Goal: Task Accomplishment & Management: Complete application form

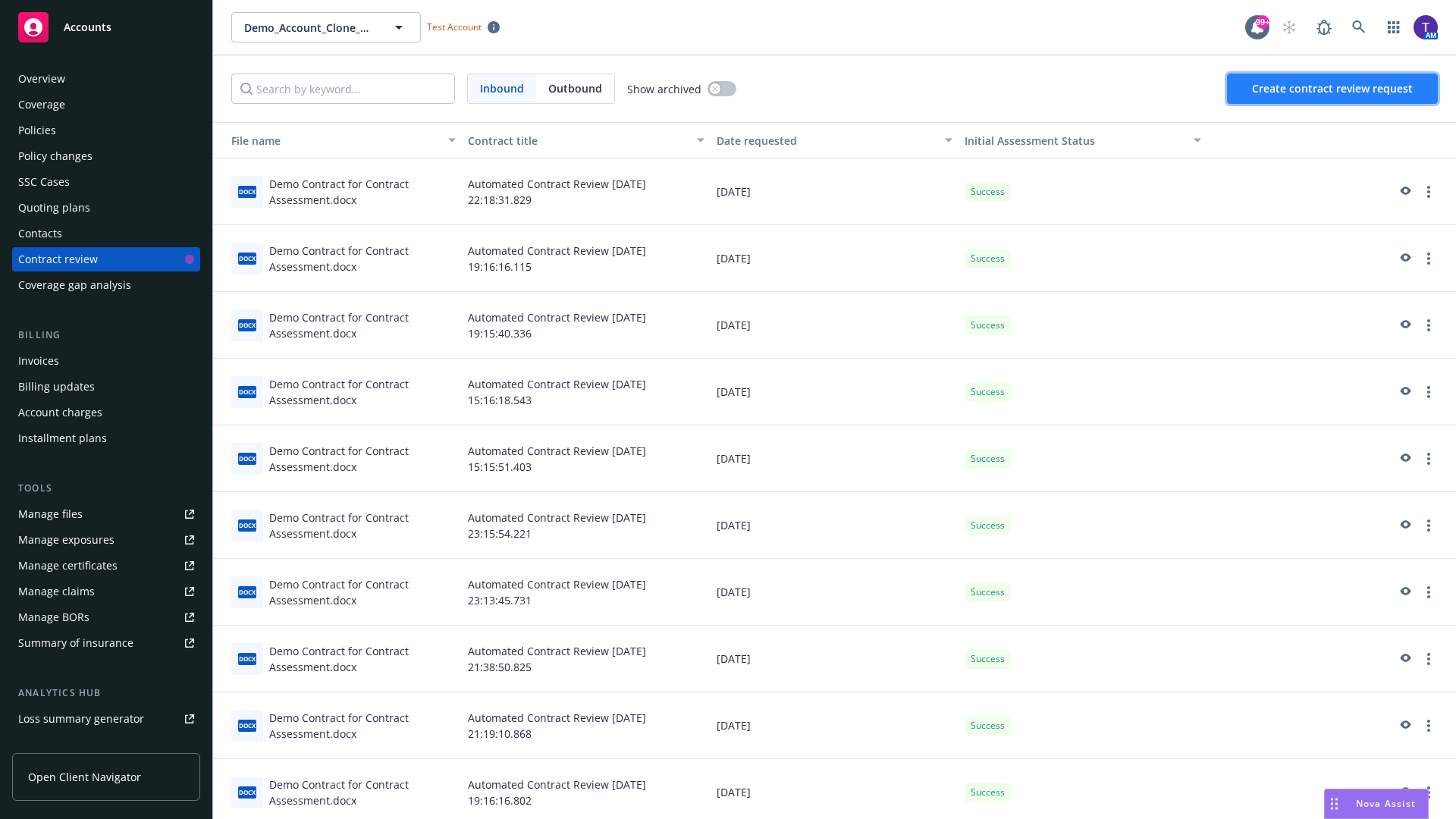
click at [1333, 89] on span "Create contract review request" at bounding box center [1332, 88] width 161 height 15
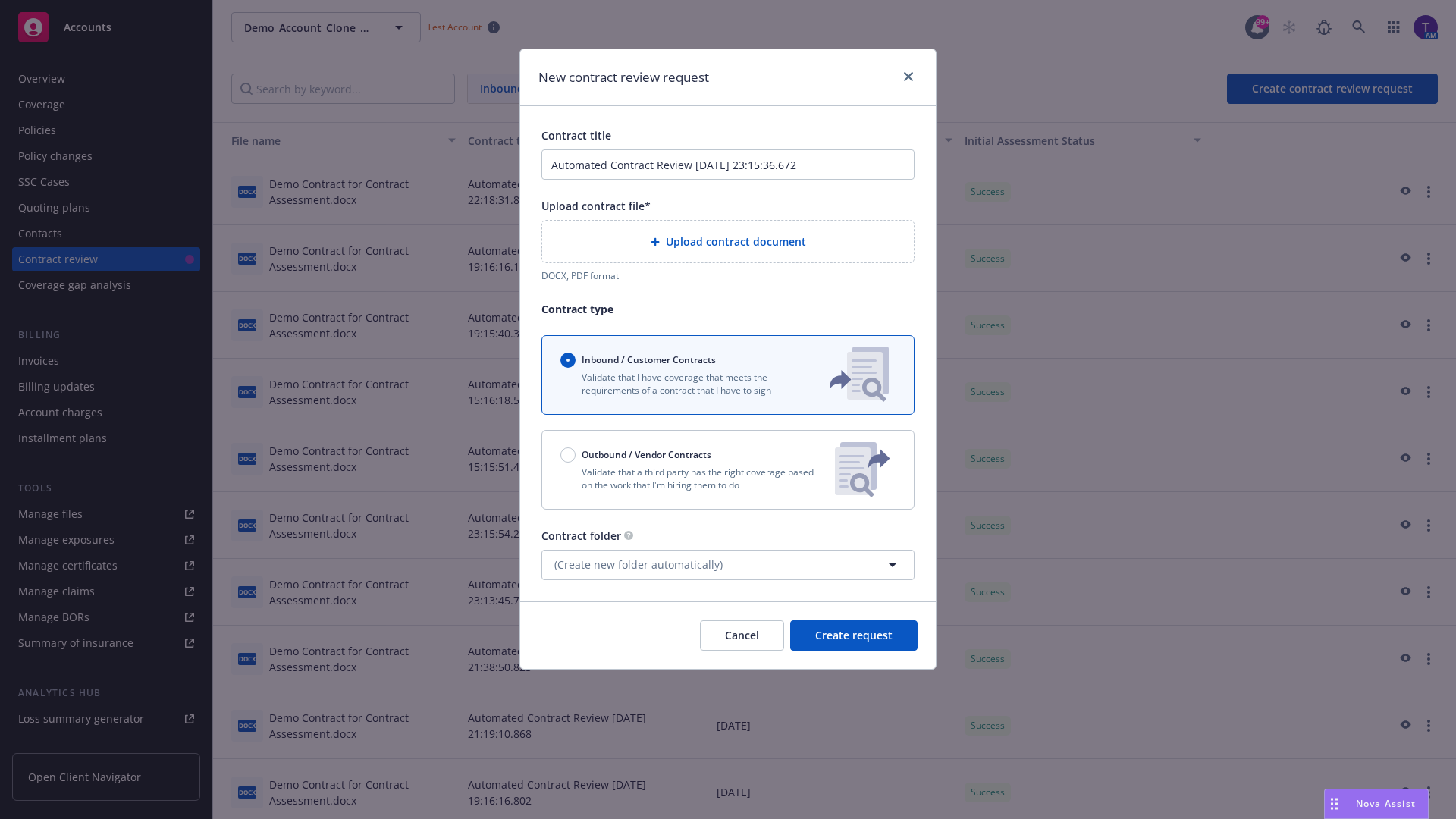
type input "Automated Contract Review [DATE] 23:15:36.672"
click at [728, 469] on p "Validate that a third party has the right coverage based on the work that I'm h…" at bounding box center [692, 479] width 262 height 26
radio input "false"
radio input "true"
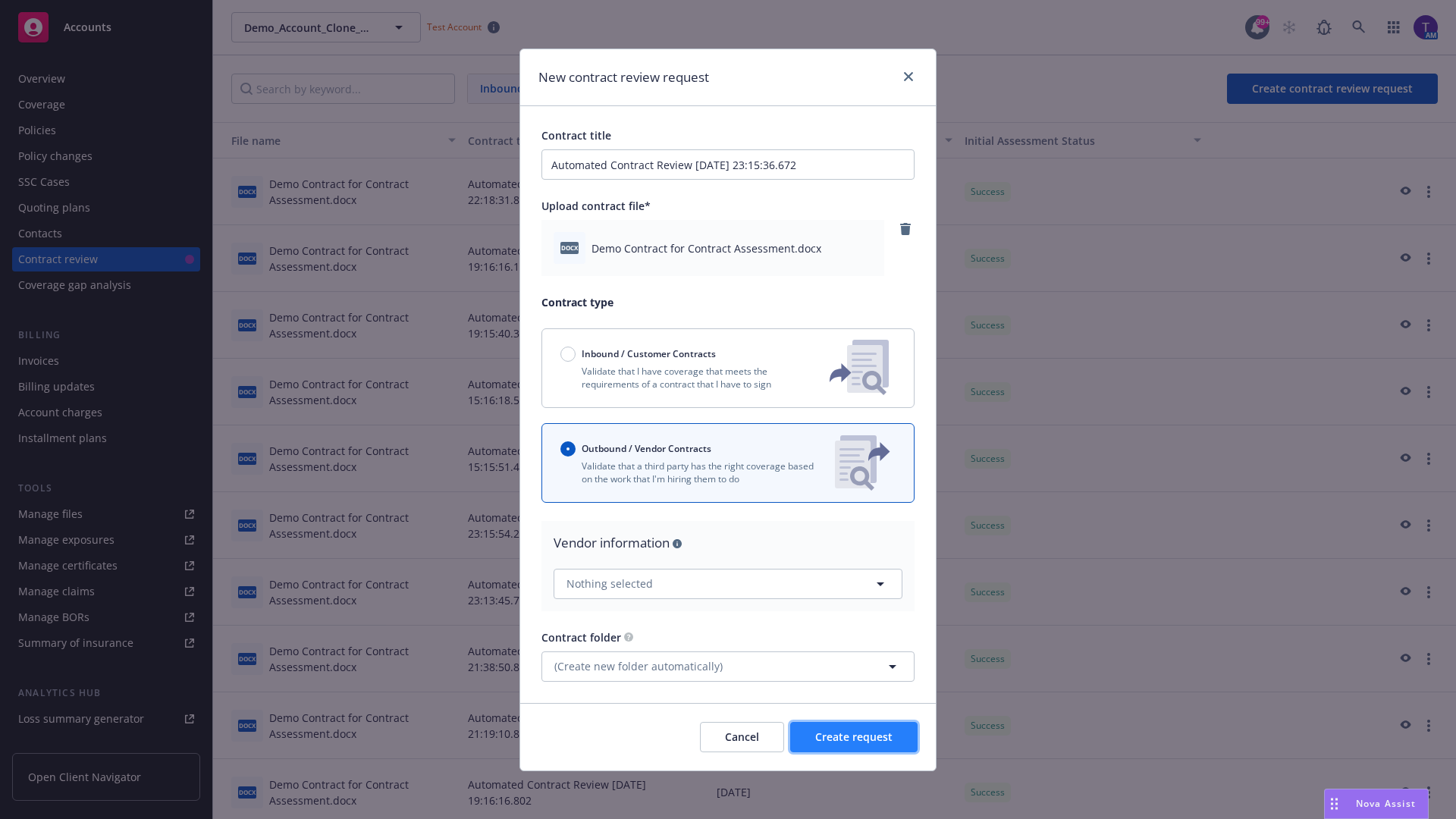
click at [854, 736] on span "Create request" at bounding box center [854, 737] width 78 height 15
